Goal: Transaction & Acquisition: Purchase product/service

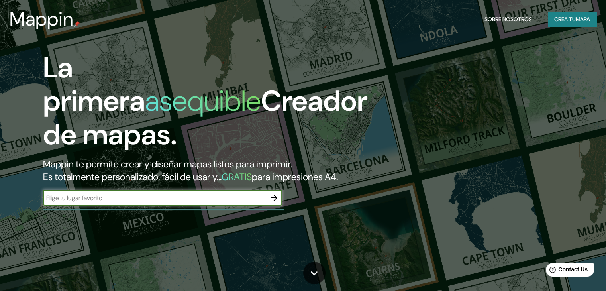
click at [103, 202] on input "text" at bounding box center [154, 197] width 223 height 9
type input "pasto, nariño"
click at [274, 201] on icon "button" at bounding box center [274, 197] width 6 height 6
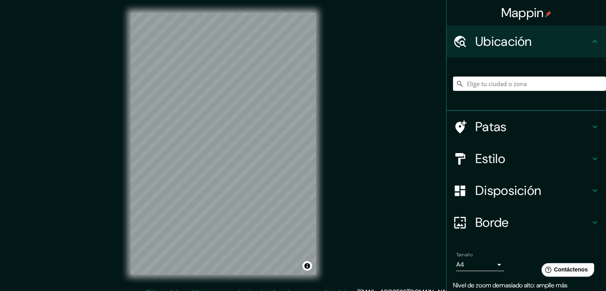
click at [316, 181] on div "© Mapbox © OpenStreetMap Improve this map" at bounding box center [223, 143] width 211 height 287
click at [332, 176] on div "Mappin Ubicación Patas Estilo Disposición [PERSON_NAME] un [PERSON_NAME]. Conse…" at bounding box center [303, 150] width 606 height 300
click at [573, 43] on h4 "Ubicación" at bounding box center [532, 41] width 115 height 16
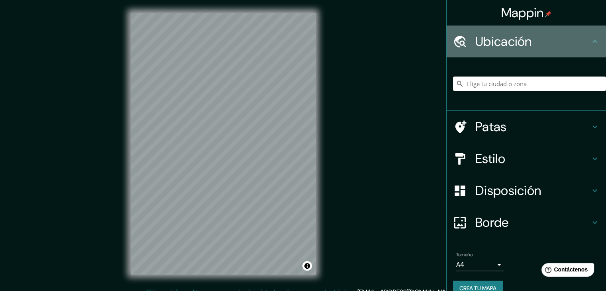
click at [577, 46] on h4 "Ubicación" at bounding box center [532, 41] width 115 height 16
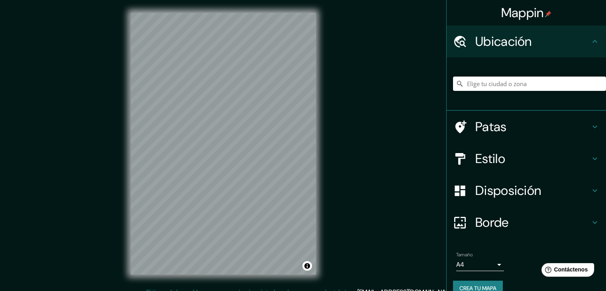
click at [534, 85] on input "Elige tu ciudad o zona" at bounding box center [529, 83] width 153 height 14
click at [522, 87] on input "Pasto, [GEOGRAPHIC_DATA], [GEOGRAPHIC_DATA]" at bounding box center [529, 83] width 153 height 14
click at [540, 85] on input "Pasto, [GEOGRAPHIC_DATA], [GEOGRAPHIC_DATA]" at bounding box center [529, 83] width 153 height 14
click at [461, 84] on input "Pasto, [GEOGRAPHIC_DATA], [GEOGRAPHIC_DATA]" at bounding box center [529, 83] width 153 height 14
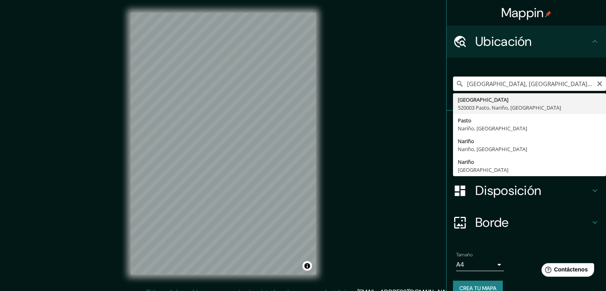
type input "[GEOGRAPHIC_DATA] Pasto, [GEOGRAPHIC_DATA], [GEOGRAPHIC_DATA]"
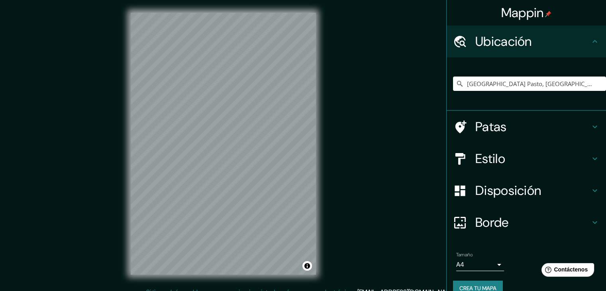
click at [508, 129] on h4 "Patas" at bounding box center [532, 127] width 115 height 16
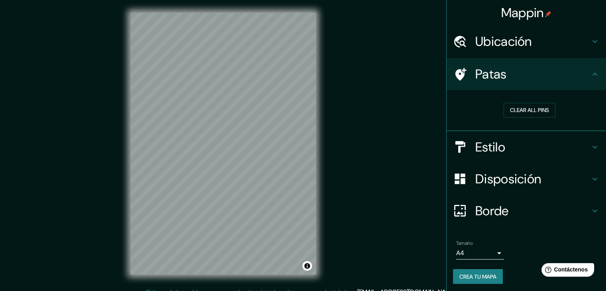
click at [497, 151] on font "Estilo" at bounding box center [490, 147] width 30 height 17
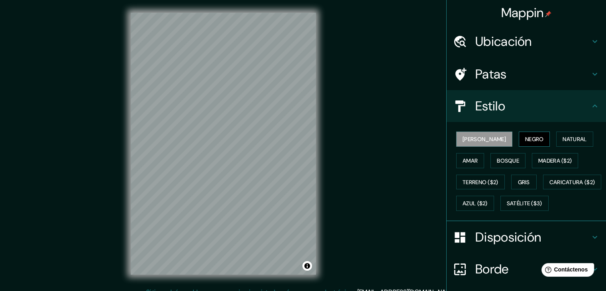
click at [525, 135] on font "Negro" at bounding box center [534, 138] width 19 height 7
click at [469, 139] on font "[PERSON_NAME]" at bounding box center [483, 138] width 43 height 7
click at [562, 134] on font "Natural" at bounding box center [574, 139] width 24 height 10
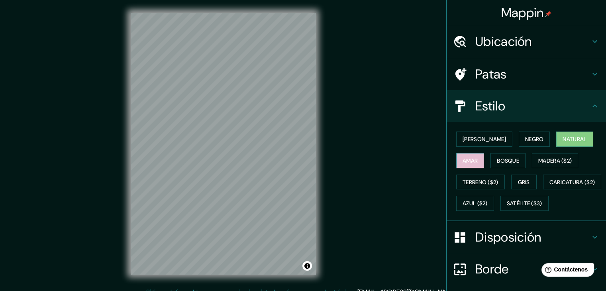
click at [463, 153] on button "Amar" at bounding box center [470, 160] width 28 height 15
click at [496, 156] on font "Bosque" at bounding box center [507, 160] width 22 height 10
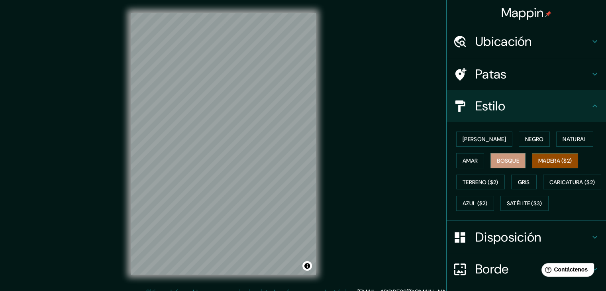
click at [557, 164] on font "Madera ($2)" at bounding box center [554, 160] width 33 height 10
click at [476, 181] on font "Terreno ($2)" at bounding box center [480, 181] width 36 height 7
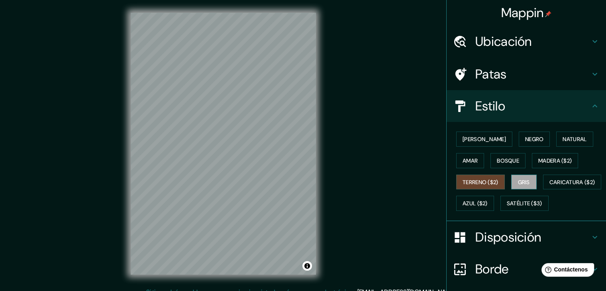
click at [518, 179] on font "Gris" at bounding box center [524, 181] width 12 height 7
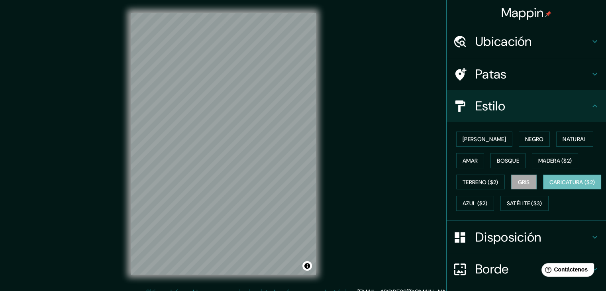
click at [543, 190] on button "Caricatura ($2)" at bounding box center [572, 181] width 59 height 15
click at [487, 204] on font "Azul ($2)" at bounding box center [474, 203] width 25 height 7
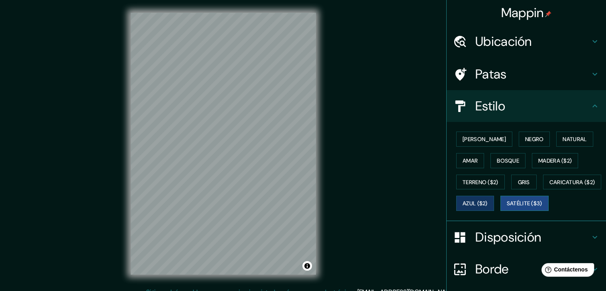
click at [500, 211] on button "Satélite ($3)" at bounding box center [524, 202] width 48 height 15
click at [562, 139] on font "Natural" at bounding box center [574, 138] width 24 height 7
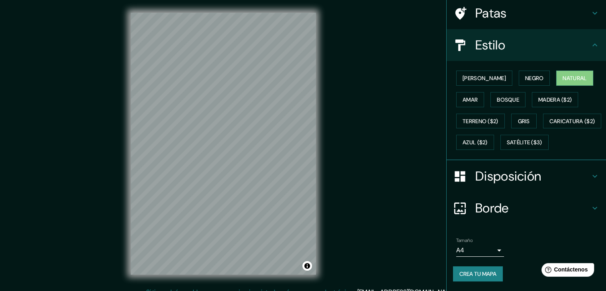
click at [499, 184] on font "Disposición" at bounding box center [508, 176] width 66 height 17
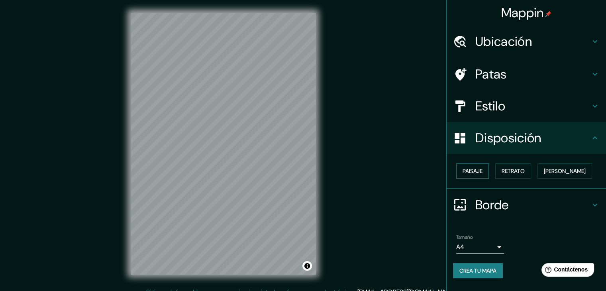
click at [483, 171] on button "Paisaje" at bounding box center [472, 170] width 33 height 15
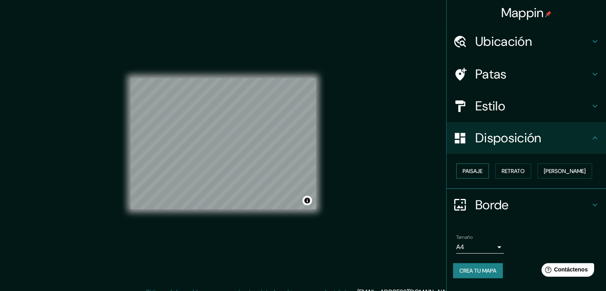
click at [483, 171] on button "Paisaje" at bounding box center [472, 170] width 33 height 15
click at [520, 176] on button "Retrato" at bounding box center [513, 170] width 36 height 15
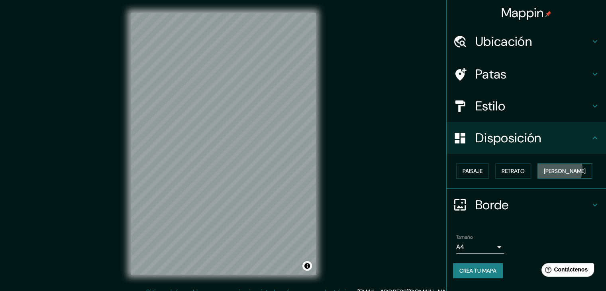
click at [557, 168] on font "[PERSON_NAME]" at bounding box center [564, 170] width 42 height 7
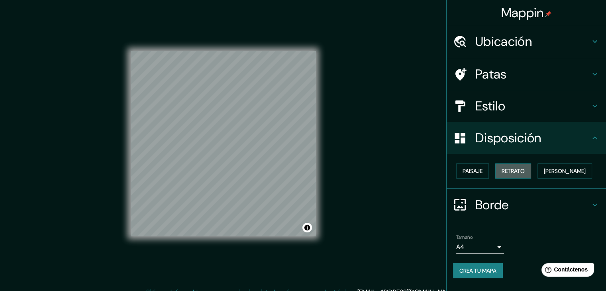
click at [514, 170] on font "Retrato" at bounding box center [512, 170] width 23 height 7
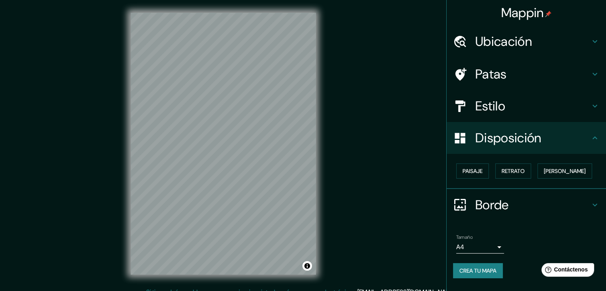
click at [517, 147] on div "Disposición" at bounding box center [525, 138] width 159 height 32
click at [476, 163] on button "Paisaje" at bounding box center [472, 170] width 33 height 15
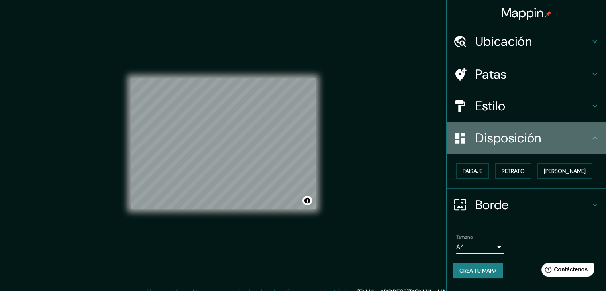
click at [516, 133] on font "Disposición" at bounding box center [508, 137] width 66 height 17
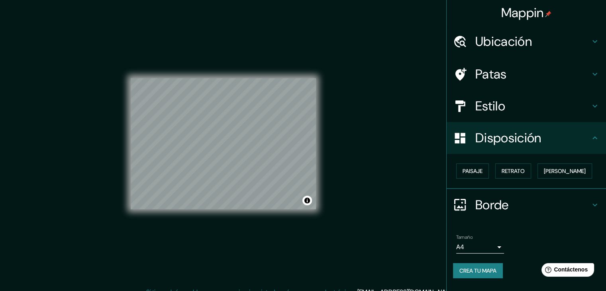
drag, startPoint x: 481, startPoint y: 172, endPoint x: 490, endPoint y: 169, distance: 9.3
click at [481, 171] on font "Paisaje" at bounding box center [472, 170] width 20 height 7
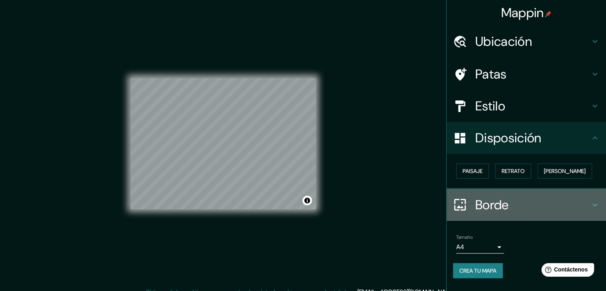
drag, startPoint x: 518, startPoint y: 161, endPoint x: 529, endPoint y: 196, distance: 36.9
click at [529, 196] on div "Borde" at bounding box center [525, 205] width 159 height 32
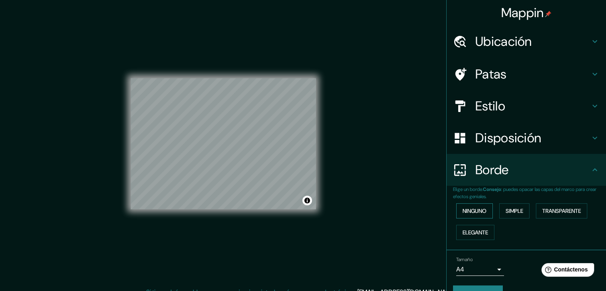
click at [462, 212] on font "Ninguno" at bounding box center [474, 210] width 24 height 7
click at [505, 211] on font "Simple" at bounding box center [514, 210] width 18 height 7
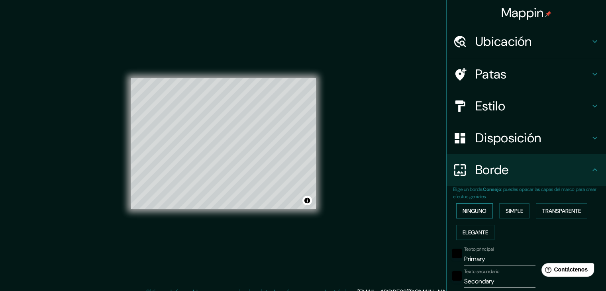
click at [463, 214] on font "Ninguno" at bounding box center [474, 210] width 24 height 10
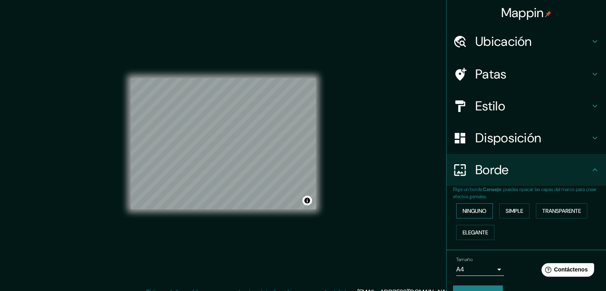
click at [475, 213] on font "Ninguno" at bounding box center [474, 210] width 24 height 7
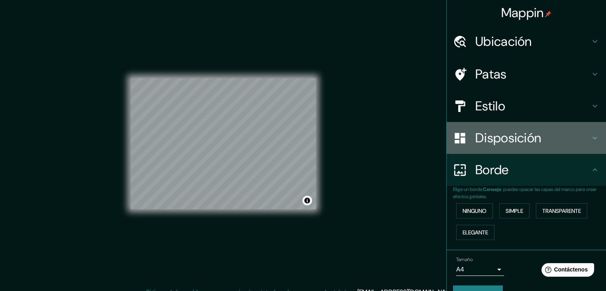
click at [520, 141] on font "Disposición" at bounding box center [508, 137] width 66 height 17
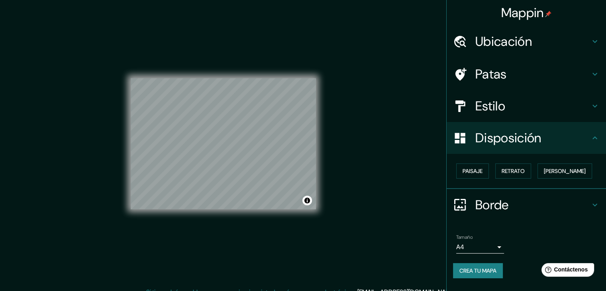
click at [582, 164] on div "Paisaje Retrato [PERSON_NAME]" at bounding box center [529, 170] width 153 height 21
click at [588, 139] on h4 "Disposición" at bounding box center [532, 138] width 115 height 16
click at [565, 168] on font "[PERSON_NAME]" at bounding box center [564, 170] width 42 height 7
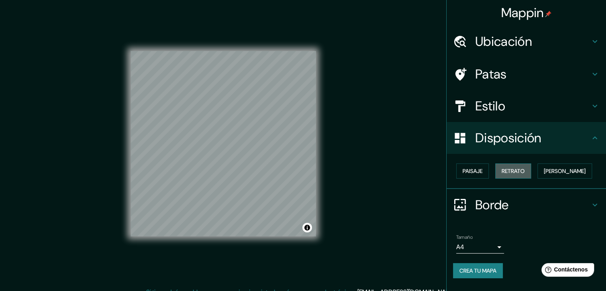
click at [512, 172] on font "Retrato" at bounding box center [512, 170] width 23 height 7
